Goal: Understand process/instructions

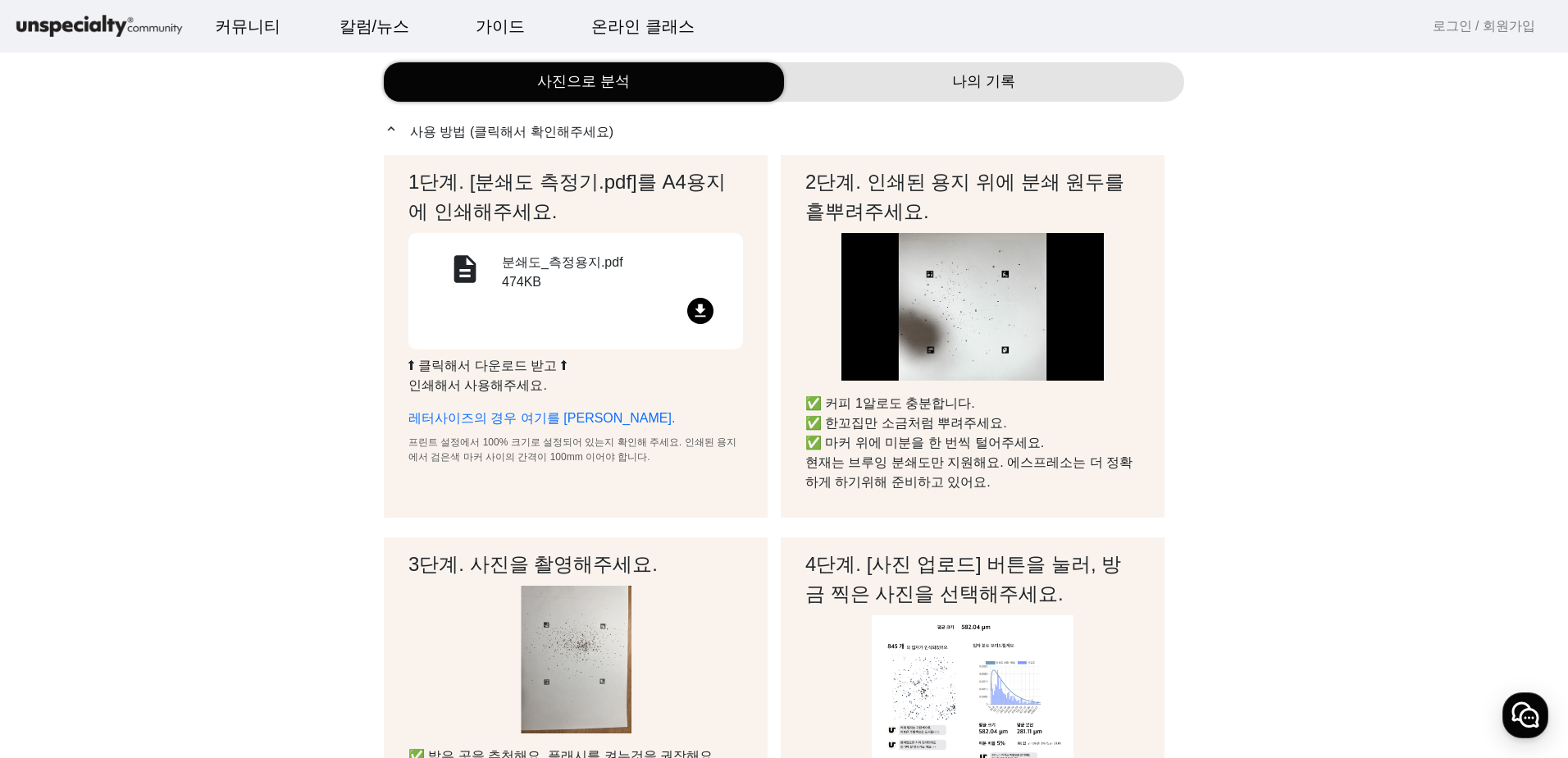
scroll to position [164, 0]
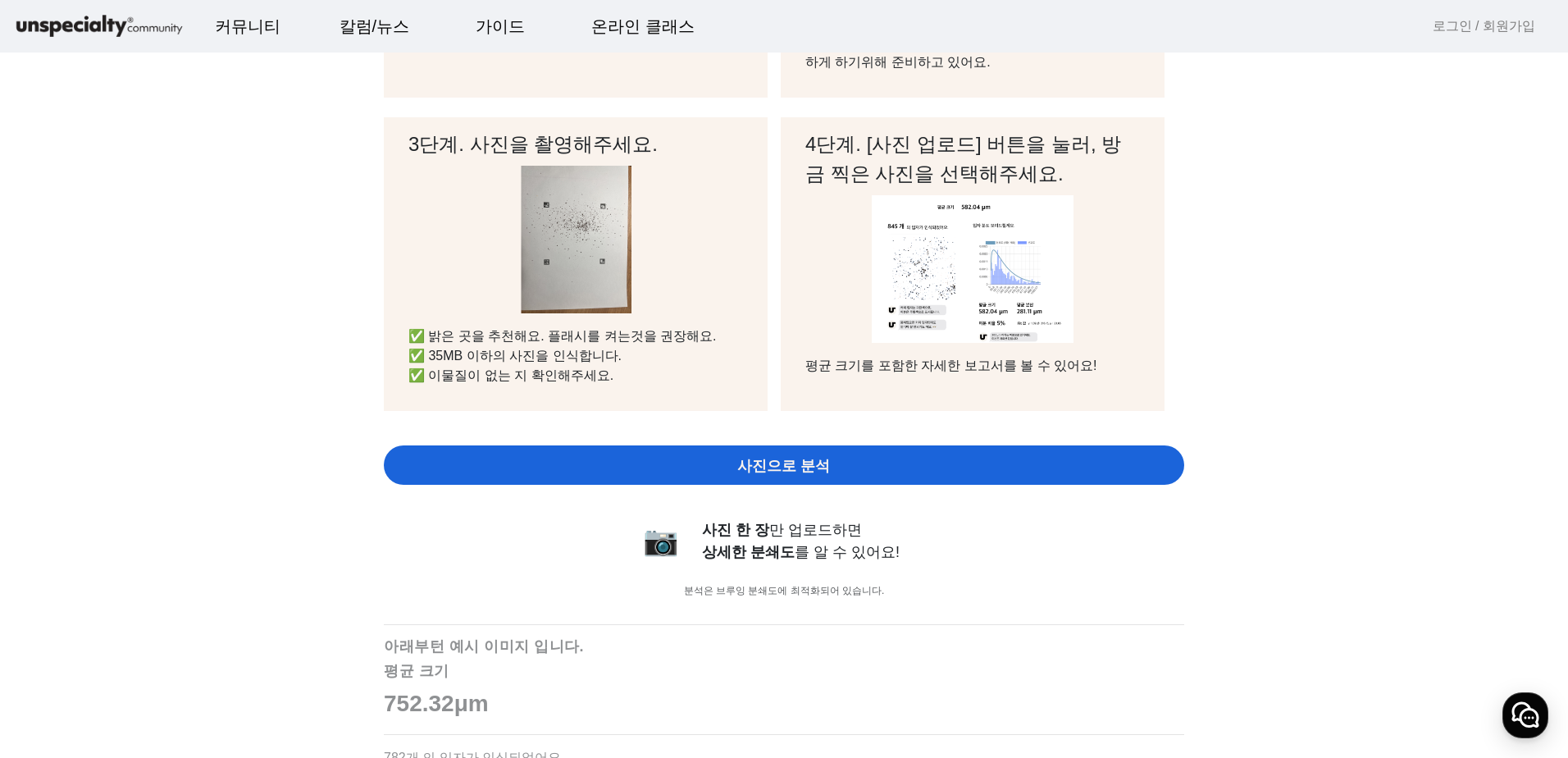
click at [1346, 402] on app-grind-compass "사진으로 분석 나의 기록 expand_less 사용 방법 (클릭해서 확인해주세요) 1단계. [분쇄도 측정기.pdf]를 A4용지에 인쇄해주세요.…" at bounding box center [784, 745] width 1529 height 2246
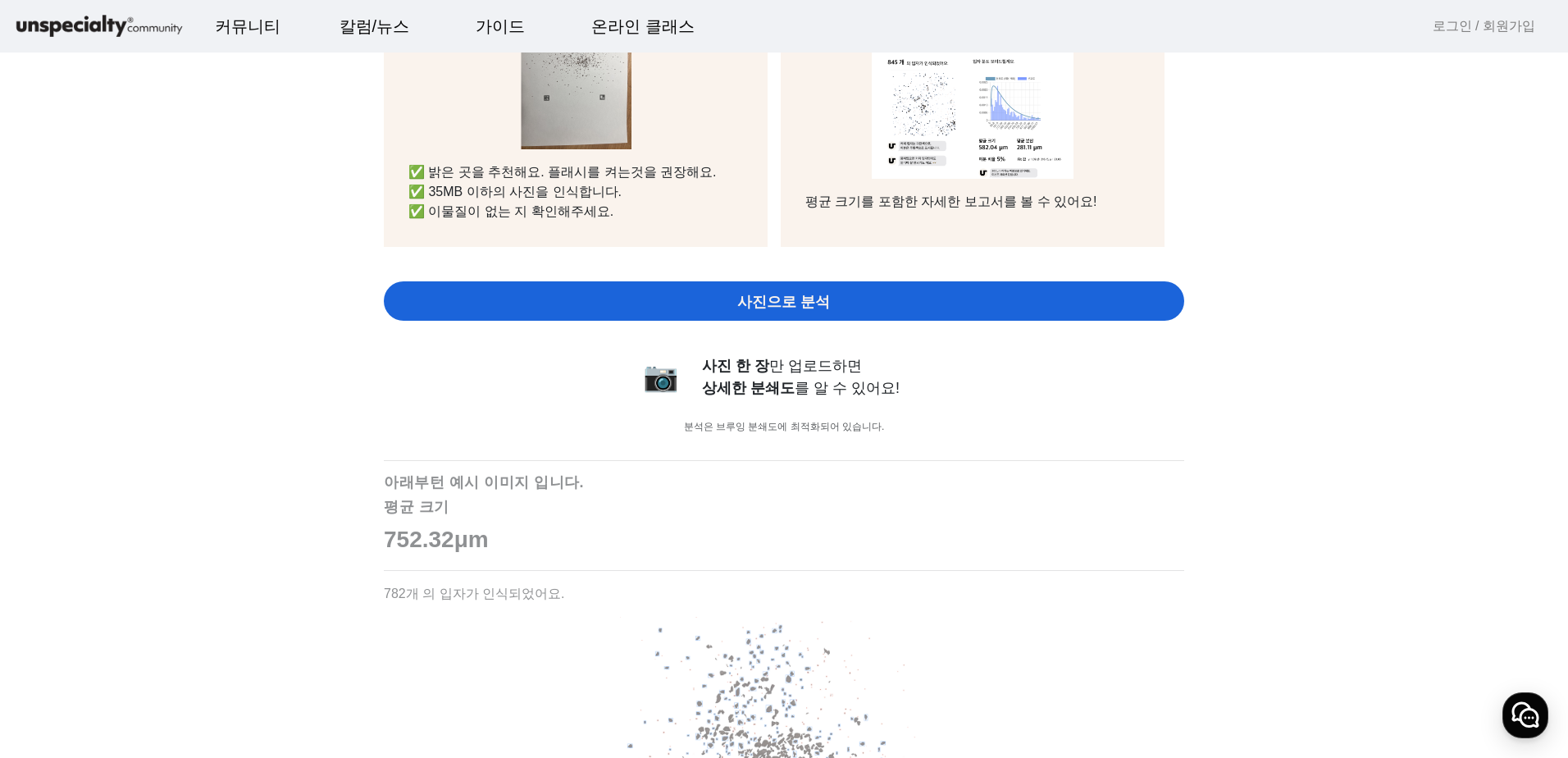
click at [1346, 402] on app-grind-compass "사진으로 분석 나의 기록 expand_less 사용 방법 (클릭해서 확인해주세요) 1단계. [분쇄도 측정기.pdf]를 A4용지에 인쇄해주세요.…" at bounding box center [784, 581] width 1529 height 2246
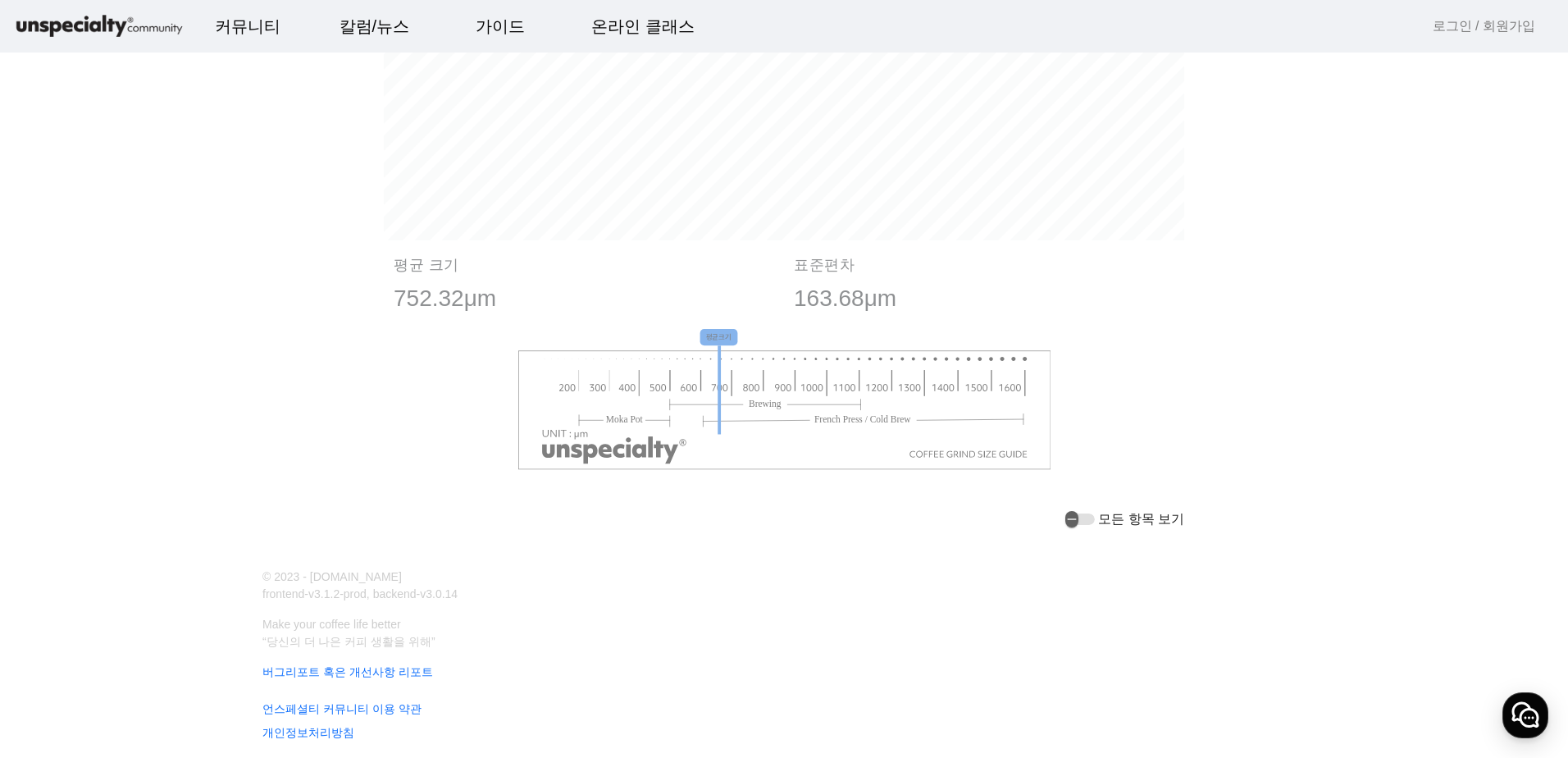
scroll to position [1835, 0]
